Goal: Transaction & Acquisition: Purchase product/service

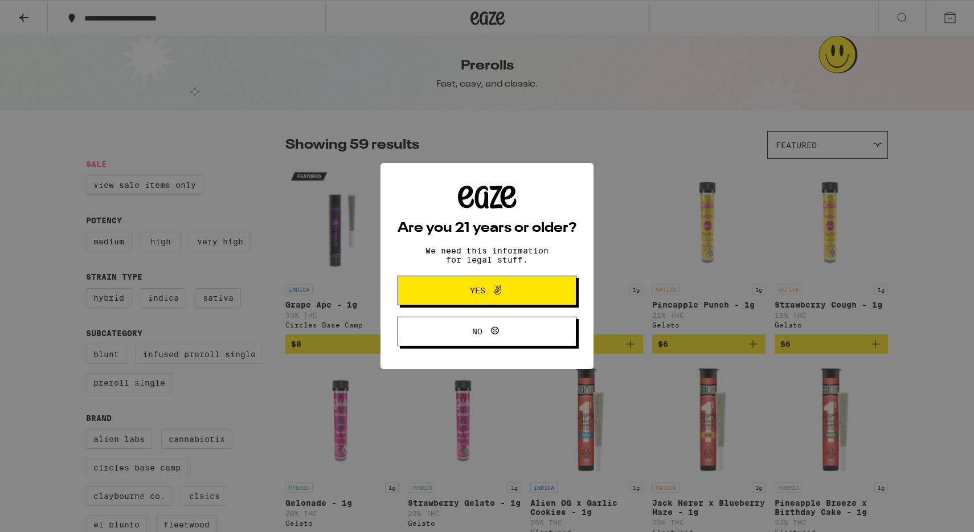
click at [501, 292] on icon at bounding box center [498, 290] width 7 height 10
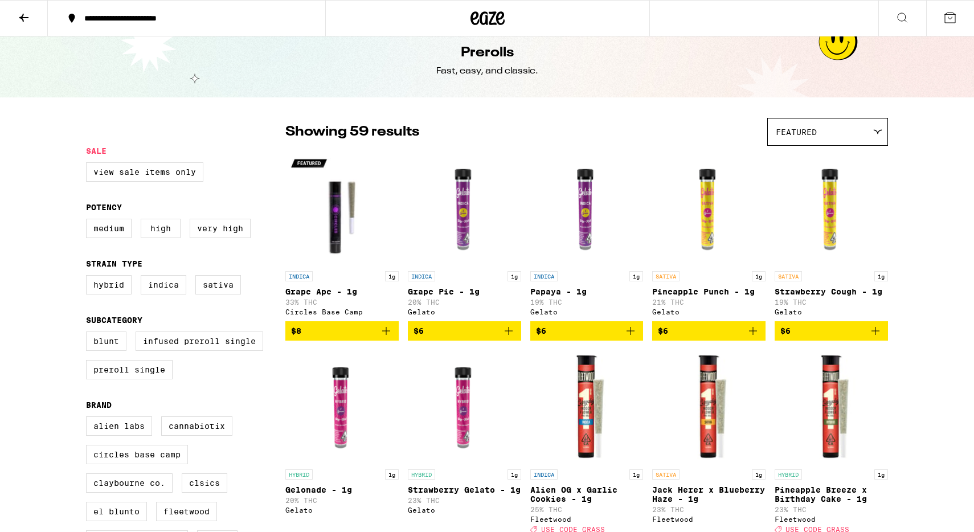
scroll to position [23, 0]
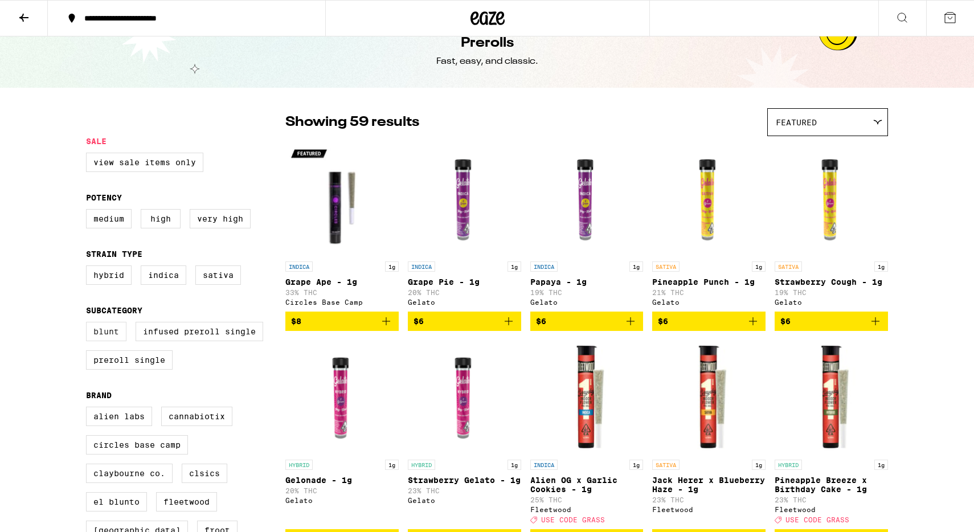
click at [108, 340] on label "Blunt" at bounding box center [106, 331] width 40 height 19
click at [89, 324] on input "Blunt" at bounding box center [88, 324] width 1 height 1
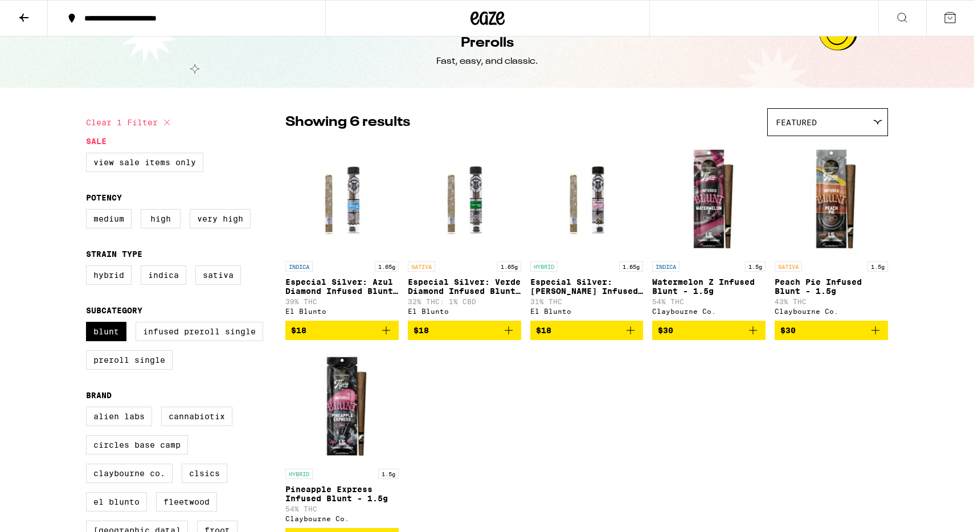
scroll to position [46, 0]
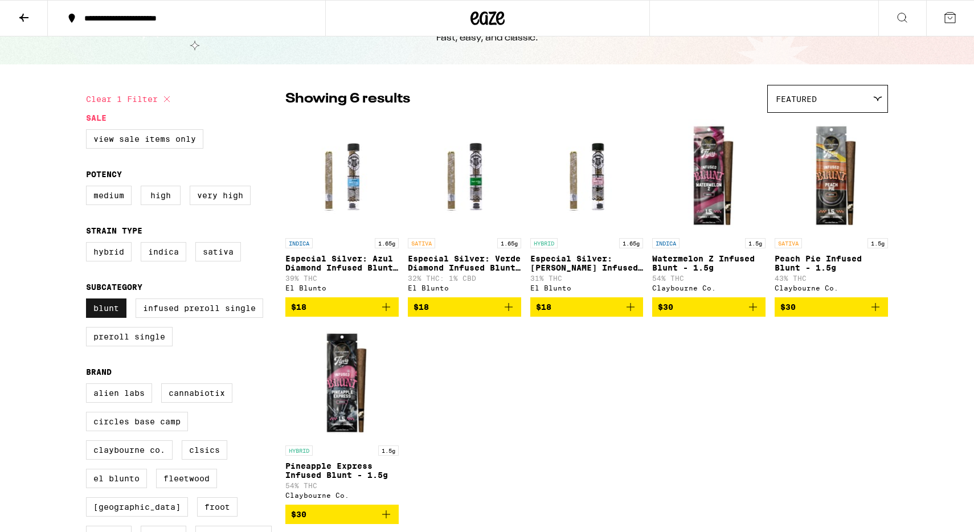
click at [108, 312] on label "Blunt" at bounding box center [106, 308] width 40 height 19
click at [89, 301] on input "Blunt" at bounding box center [88, 300] width 1 height 1
checkbox input "false"
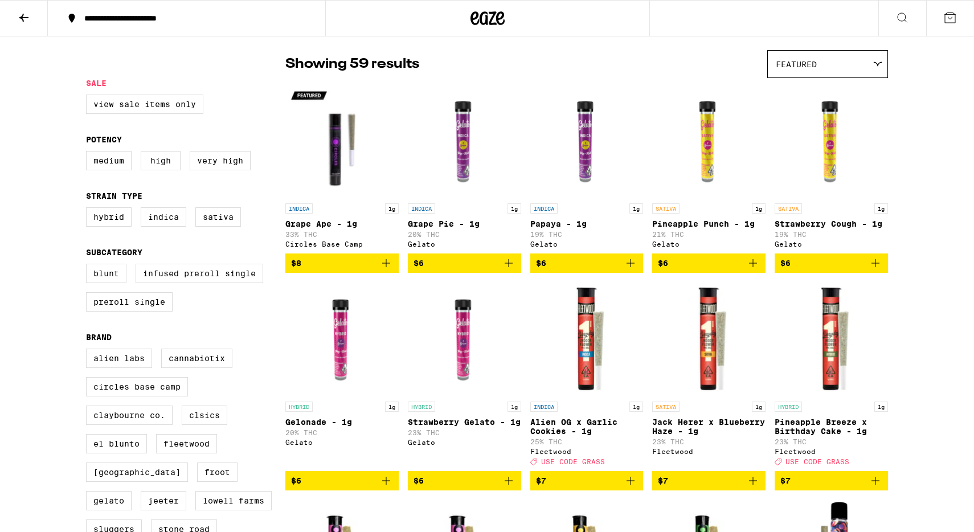
scroll to position [83, 0]
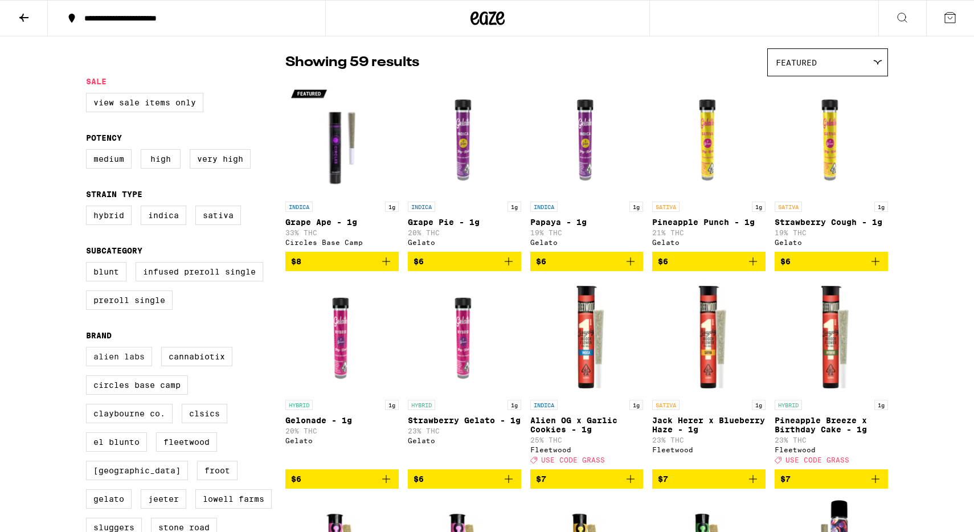
click at [128, 366] on label "Alien Labs" at bounding box center [119, 356] width 66 height 19
click at [89, 349] on input "Alien Labs" at bounding box center [88, 349] width 1 height 1
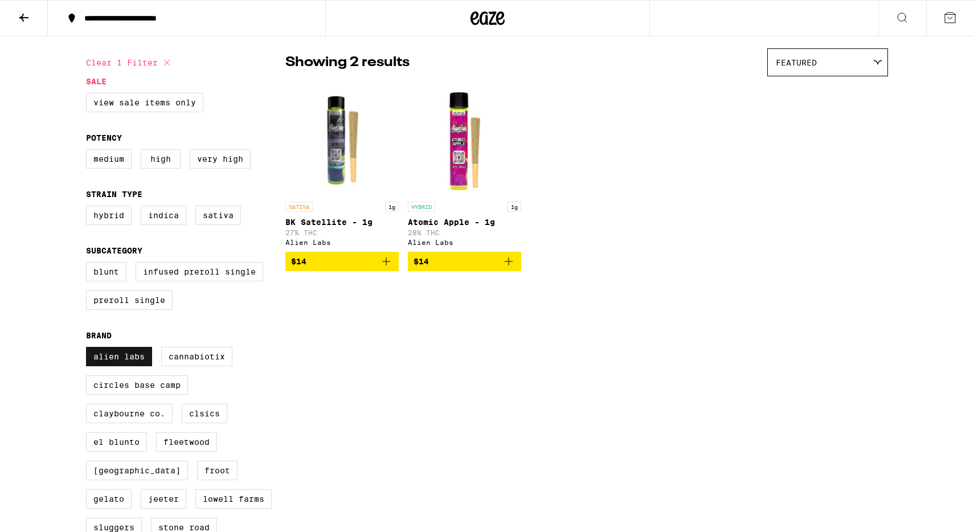
click at [128, 366] on label "Alien Labs" at bounding box center [119, 356] width 66 height 19
click at [89, 349] on input "Alien Labs" at bounding box center [88, 349] width 1 height 1
checkbox input "false"
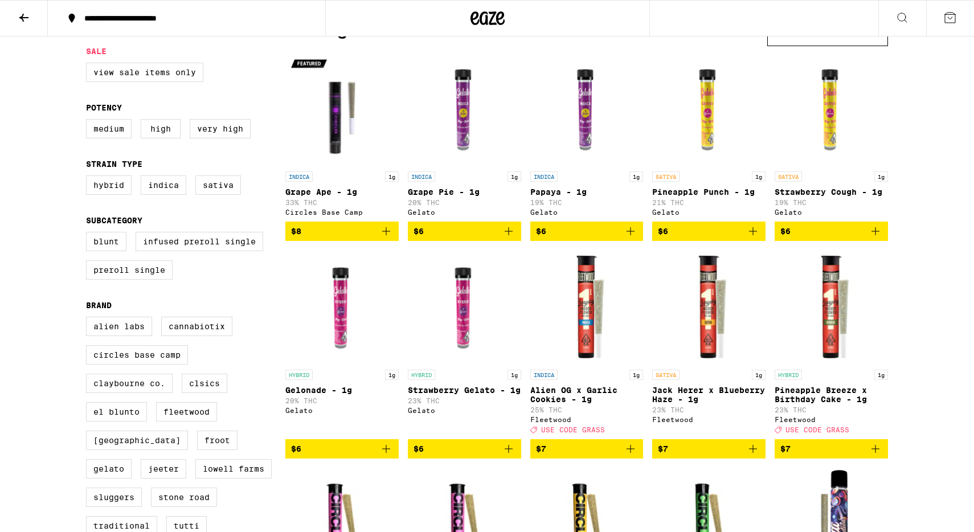
scroll to position [116, 0]
